Goal: Information Seeking & Learning: Find specific fact

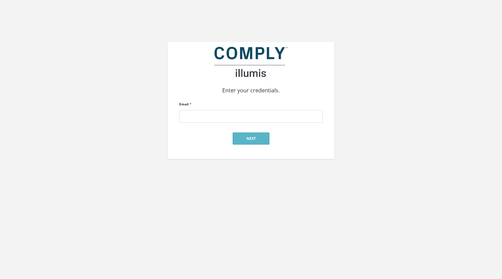
click at [238, 115] on input "Email *" at bounding box center [251, 116] width 144 height 13
type input "[PERSON_NAME][EMAIL_ADDRESS][PERSON_NAME][DOMAIN_NAME]"
click at [262, 139] on button "Next" at bounding box center [251, 138] width 37 height 12
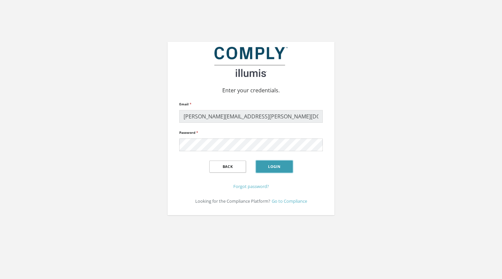
click at [275, 165] on button "Login" at bounding box center [274, 166] width 37 height 12
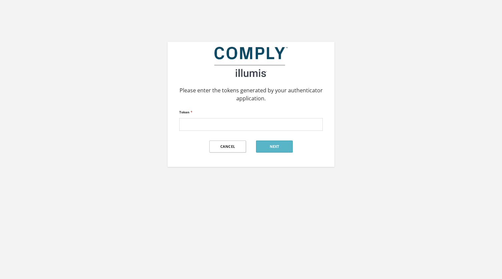
click at [436, 181] on div "Please enter the tokens generated by your authenticator application. Token * Ca…" at bounding box center [251, 132] width 502 height 265
click at [222, 124] on input "Token *" at bounding box center [251, 124] width 144 height 13
type input "649677"
click at [278, 148] on button "Next" at bounding box center [274, 146] width 37 height 12
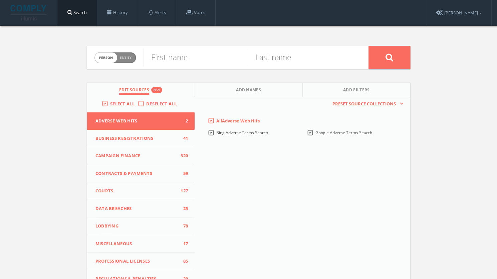
click at [20, 182] on div "Person Entity person First name Last name Edit Sources 851 Add Names Add Filter…" at bounding box center [248, 197] width 497 height 342
click at [166, 62] on input "text" at bounding box center [196, 57] width 104 height 17
type input "[PERSON_NAME] [PERSON_NAME]"
click at [271, 50] on input "text" at bounding box center [300, 57] width 104 height 17
type input "[PERSON_NAME]"
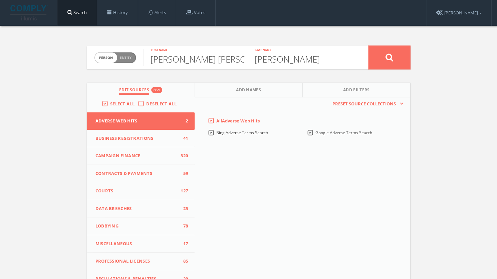
click at [385, 57] on button at bounding box center [390, 57] width 42 height 23
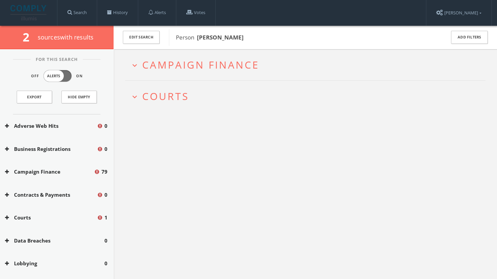
click at [211, 65] on span "Campaign Finance" at bounding box center [200, 65] width 117 height 14
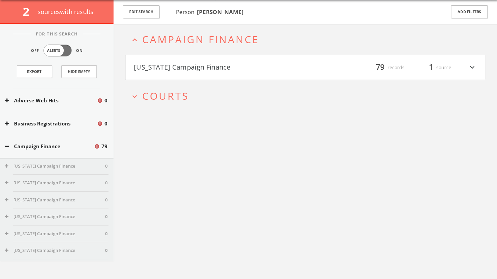
click at [210, 77] on h4 "[US_STATE] Campaign Finance filter_list 79 records 1 source expand_more" at bounding box center [306, 67] width 360 height 25
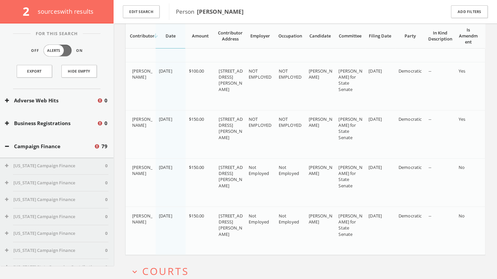
scroll to position [3546, 0]
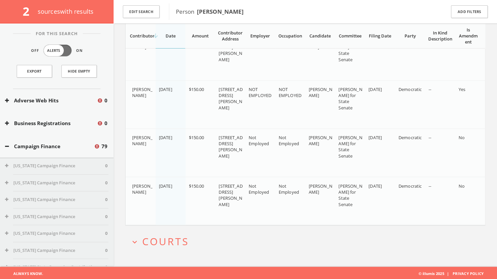
click at [170, 242] on span "Courts" at bounding box center [165, 241] width 47 height 14
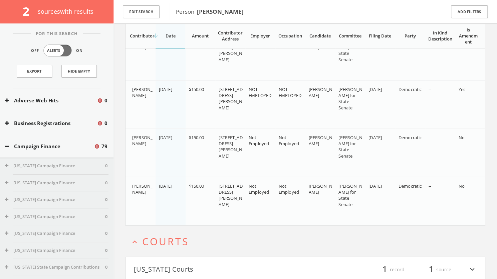
scroll to position [3571, 0]
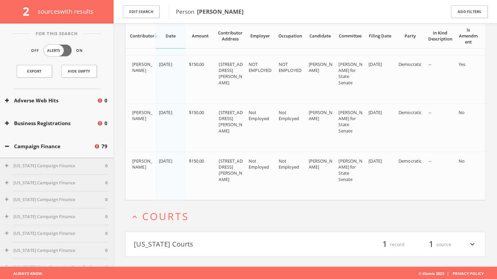
click at [193, 240] on button "[US_STATE] Courts" at bounding box center [220, 243] width 172 height 11
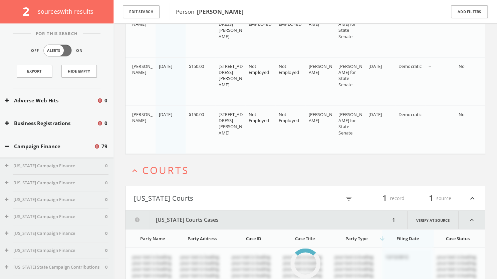
scroll to position [3608, 0]
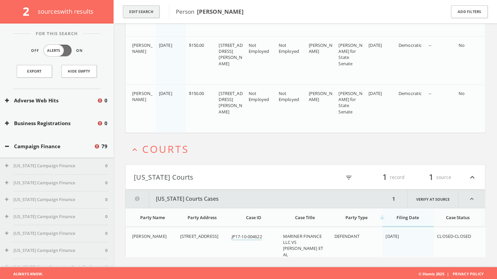
click at [146, 10] on button "Edit Search" at bounding box center [141, 11] width 37 height 13
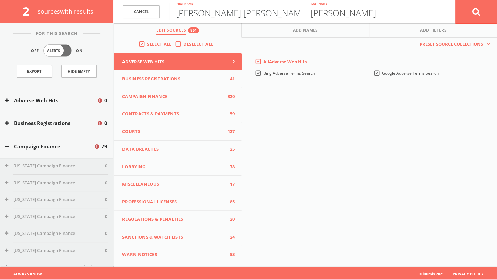
click at [231, 14] on input "[PERSON_NAME] [PERSON_NAME]" at bounding box center [236, 11] width 135 height 17
type input "[PERSON_NAME]"
click at [456, 0] on button at bounding box center [477, 12] width 42 height 24
